Goal: Information Seeking & Learning: Learn about a topic

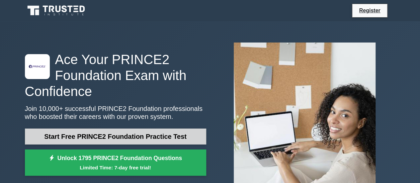
click at [78, 137] on link "Start Free PRINCE2 Foundation Practice Test" at bounding box center [115, 136] width 181 height 16
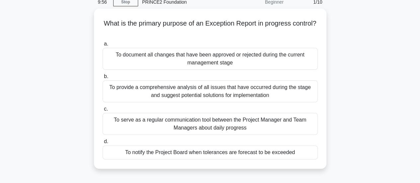
scroll to position [31, 0]
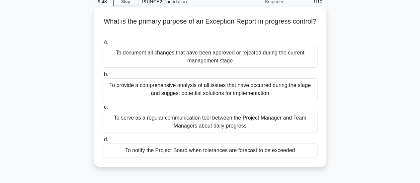
click at [243, 85] on div "To provide a comprehensive analysis of all issues that have occurred during the…" at bounding box center [210, 89] width 215 height 22
click at [103, 77] on input "b. To provide a comprehensive analysis of all issues that have occurred during …" at bounding box center [103, 74] width 0 height 4
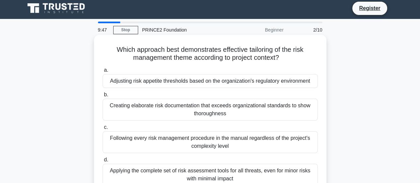
scroll to position [0, 0]
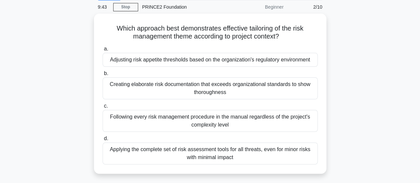
drag, startPoint x: 341, startPoint y: 94, endPoint x: 340, endPoint y: 109, distance: 15.3
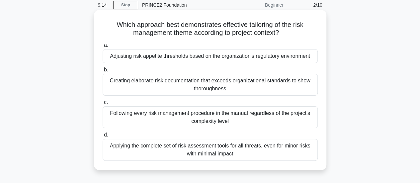
click at [250, 57] on div "Adjusting risk appetite thresholds based on the organization's regulatory envir…" at bounding box center [210, 56] width 215 height 14
click at [103, 47] on input "a. Adjusting risk appetite thresholds based on the organization's regulatory en…" at bounding box center [103, 45] width 0 height 4
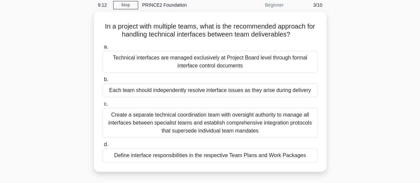
scroll to position [37, 0]
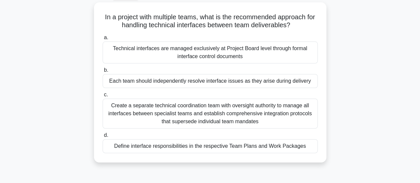
drag, startPoint x: 351, startPoint y: 67, endPoint x: 341, endPoint y: 85, distance: 20.5
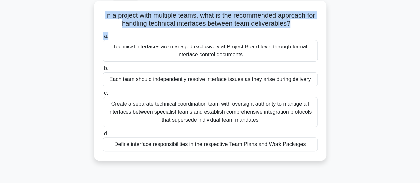
drag, startPoint x: 297, startPoint y: 30, endPoint x: 101, endPoint y: 12, distance: 197.0
click at [101, 12] on div "In a project with multiple teams, what is the recommended approach for handling…" at bounding box center [210, 80] width 227 height 155
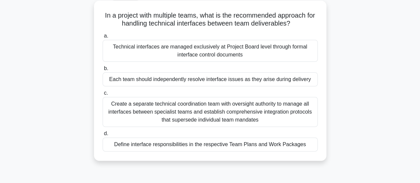
click at [308, 147] on div "Define interface responsibilities in the respective Team Plans and Work Packages" at bounding box center [210, 144] width 215 height 14
click at [103, 136] on input "d. Define interface responsibilities in the respective Team Plans and Work Pack…" at bounding box center [103, 133] width 0 height 4
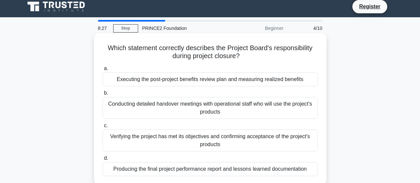
scroll to position [0, 0]
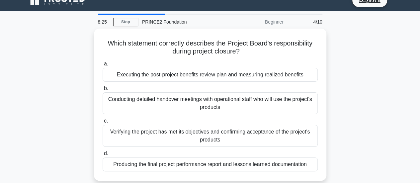
drag, startPoint x: 339, startPoint y: 95, endPoint x: 337, endPoint y: 109, distance: 13.4
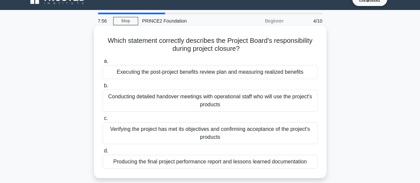
click at [198, 136] on div "Verifying the project has met its objectives and confirming acceptance of the p…" at bounding box center [210, 133] width 215 height 22
click at [103, 121] on input "c. Verifying the project has met its objectives and confirming acceptance of th…" at bounding box center [103, 118] width 0 height 4
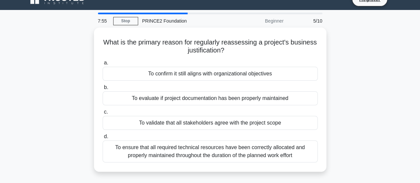
scroll to position [0, 0]
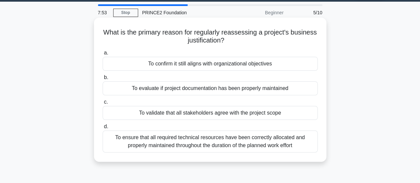
drag, startPoint x: 326, startPoint y: 77, endPoint x: 320, endPoint y: 91, distance: 15.3
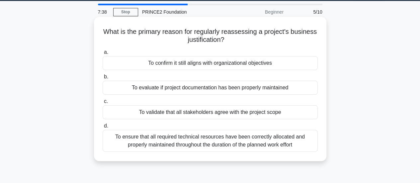
click at [240, 65] on div "To confirm it still aligns with organizational objectives" at bounding box center [210, 63] width 215 height 14
click at [103, 54] on input "a. To confirm it still aligns with organizational objectives" at bounding box center [103, 52] width 0 height 4
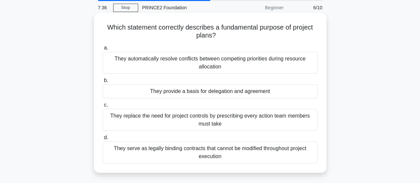
scroll to position [36, 0]
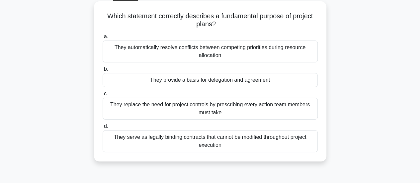
drag, startPoint x: 250, startPoint y: 63, endPoint x: 246, endPoint y: 85, distance: 21.6
click at [232, 81] on div "They provide a basis for delegation and agreement" at bounding box center [210, 80] width 215 height 14
click at [103, 71] on input "b. They provide a basis for delegation and agreement" at bounding box center [103, 69] width 0 height 4
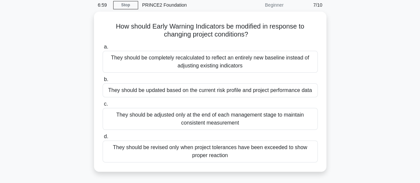
scroll to position [28, 0]
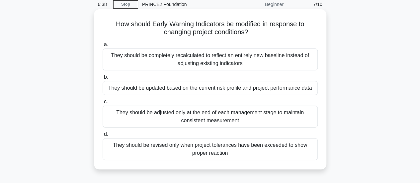
click at [234, 148] on div "They should be revised only when project tolerances have been exceeded to show …" at bounding box center [210, 149] width 215 height 22
click at [103, 136] on input "d. They should be revised only when project tolerances have been exceeded to sh…" at bounding box center [103, 134] width 0 height 4
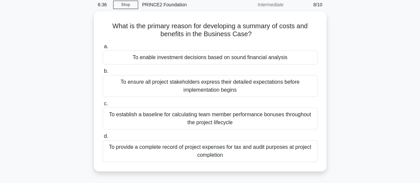
scroll to position [30, 0]
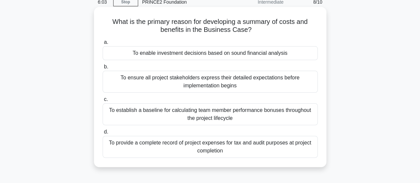
drag, startPoint x: 227, startPoint y: 146, endPoint x: 111, endPoint y: 18, distance: 173.5
click at [111, 18] on div "What is the primary reason for developing a summary of costs and benefits in th…" at bounding box center [210, 87] width 227 height 155
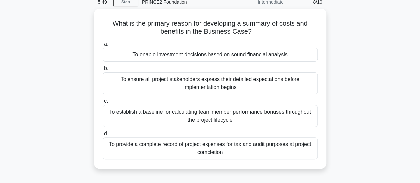
click at [361, 75] on div "What is the primary reason for developing a summary of costs and benefits in th…" at bounding box center [210, 93] width 379 height 168
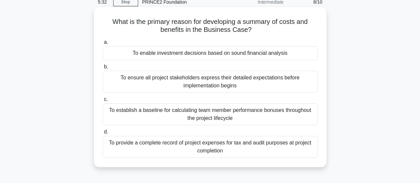
click at [221, 83] on div "To ensure all project stakeholders express their detailed expectations before i…" at bounding box center [210, 82] width 215 height 22
click at [103, 69] on input "b. To ensure all project stakeholders express their detailed expectations befor…" at bounding box center [103, 67] width 0 height 4
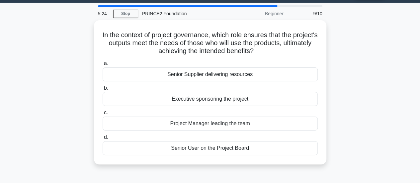
scroll to position [22, 0]
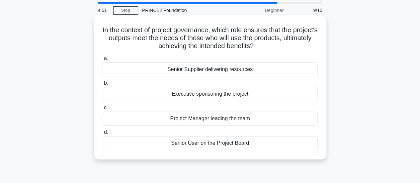
click at [212, 143] on div "Senior User on the Project Board" at bounding box center [210, 143] width 215 height 14
click at [103, 134] on input "d. Senior User on the Project Board" at bounding box center [103, 132] width 0 height 4
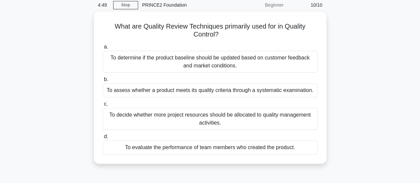
scroll to position [32, 0]
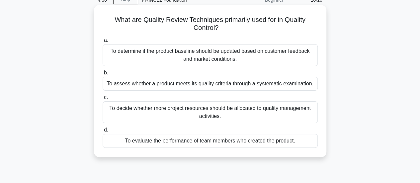
click at [282, 82] on div "To assess whether a product meets its quality criteria through a systematic exa…" at bounding box center [210, 84] width 215 height 14
click at [103, 75] on input "b. To assess whether a product meets its quality criteria through a systematic …" at bounding box center [103, 73] width 0 height 4
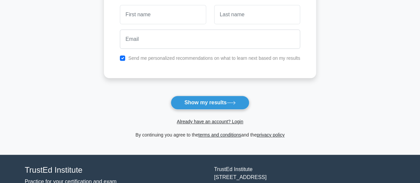
drag, startPoint x: 321, startPoint y: 60, endPoint x: 315, endPoint y: 96, distance: 36.4
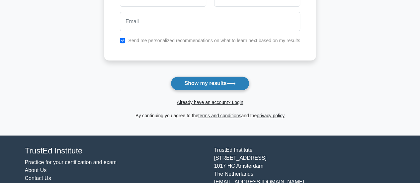
click at [217, 79] on button "Show my results" at bounding box center [210, 83] width 78 height 14
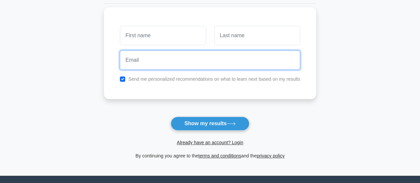
drag, startPoint x: 239, startPoint y: 44, endPoint x: 237, endPoint y: 39, distance: 5.5
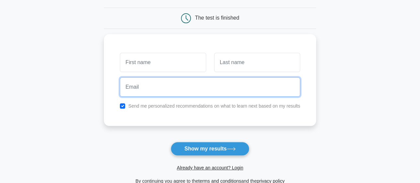
scroll to position [55, 0]
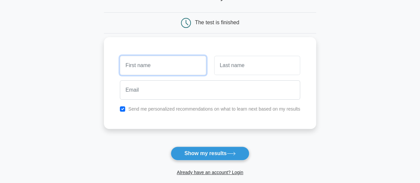
click at [159, 68] on input "text" at bounding box center [163, 65] width 86 height 19
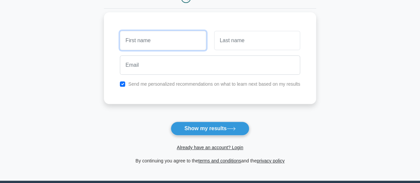
scroll to position [88, 0]
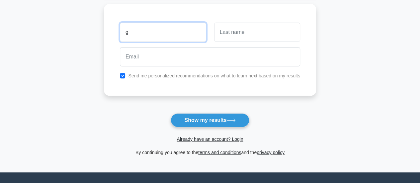
type input "g"
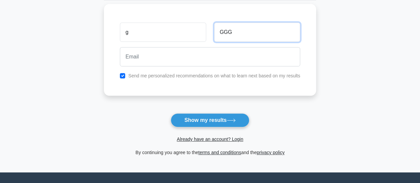
type input "GGG"
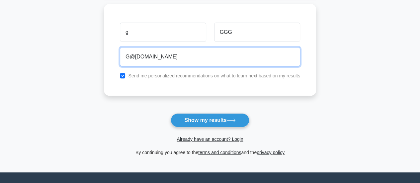
type input "G@gmal.com"
click at [171, 113] on button "Show my results" at bounding box center [210, 120] width 78 height 14
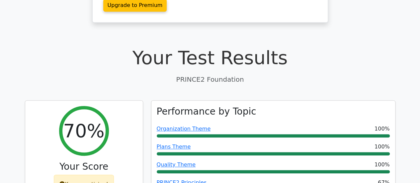
scroll to position [118, 0]
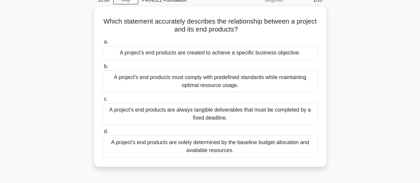
drag, startPoint x: 0, startPoint y: 0, endPoint x: 331, endPoint y: 67, distance: 337.7
